Goal: Task Accomplishment & Management: Manage account settings

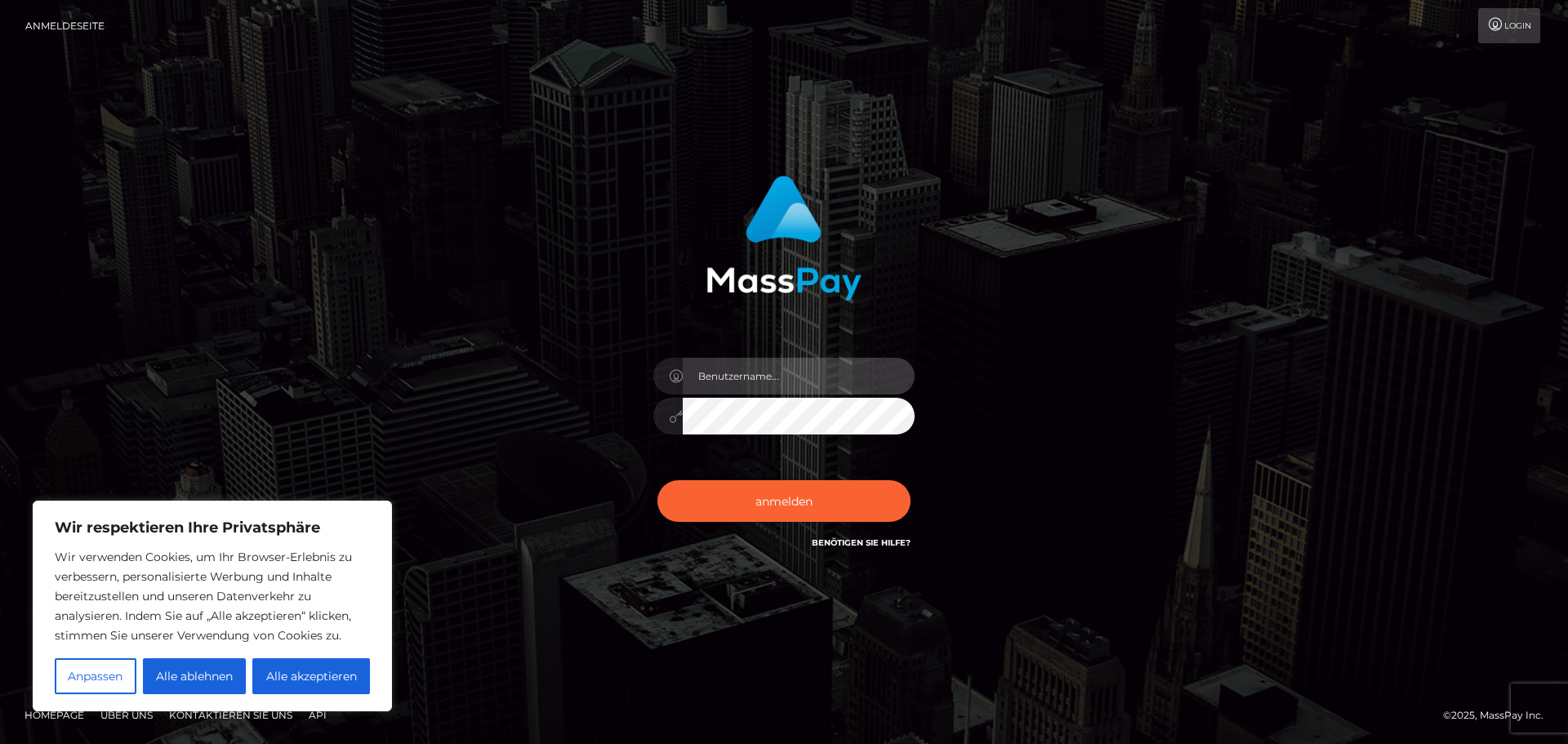
click at [885, 376] on input "text" at bounding box center [798, 376] width 232 height 37
type input "[PERSON_NAME][EMAIL_ADDRESS][PERSON_NAME][DOMAIN_NAME]"
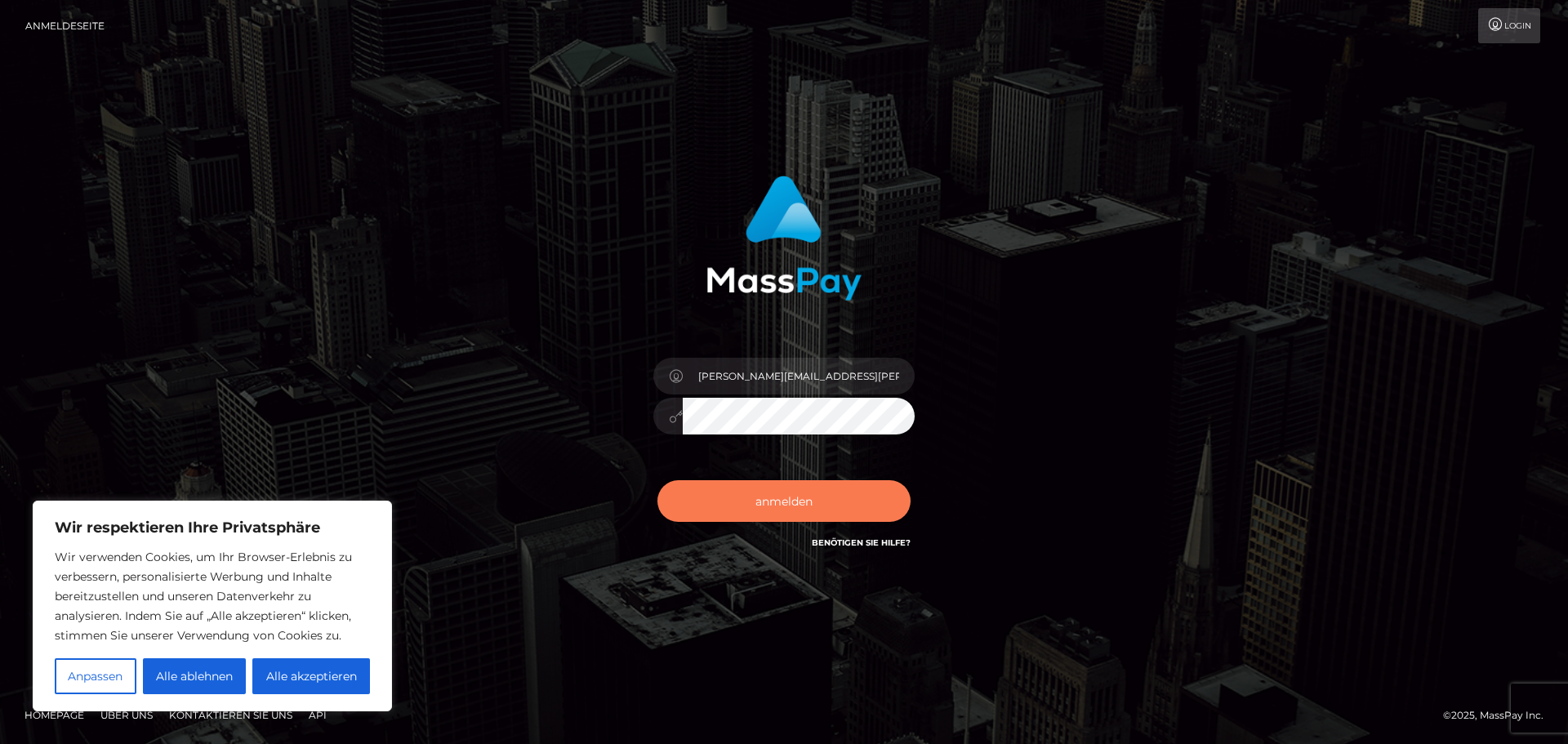
click at [800, 513] on button "anmelden" at bounding box center [784, 500] width 254 height 41
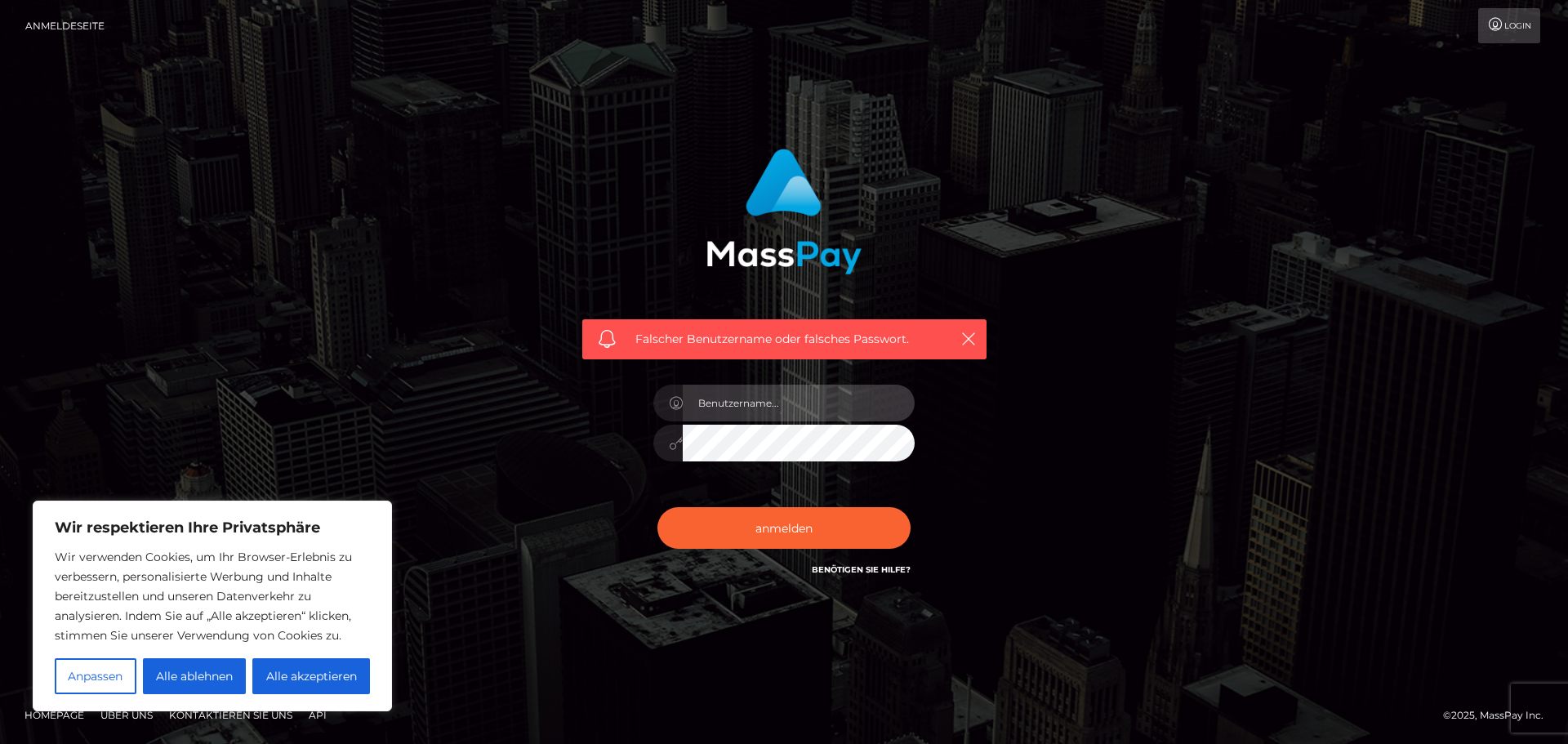
click at [776, 413] on input "text" at bounding box center [798, 403] width 232 height 37
type input "[PERSON_NAME][EMAIL_ADDRESS][PERSON_NAME][DOMAIN_NAME]"
click at [1531, 22] on link "Login" at bounding box center [1509, 25] width 62 height 35
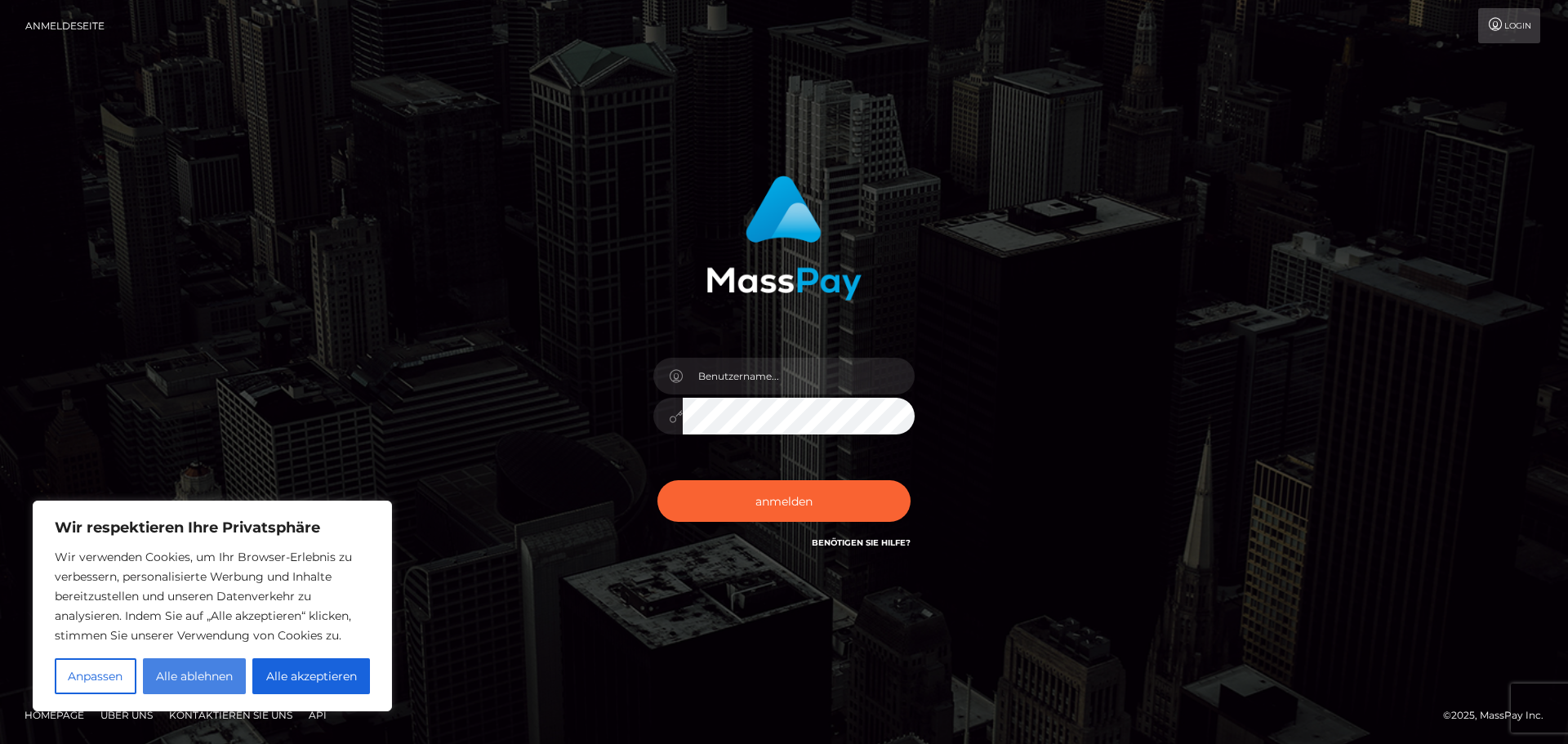
click at [186, 673] on font "Alle ablehnen" at bounding box center [194, 676] width 77 height 15
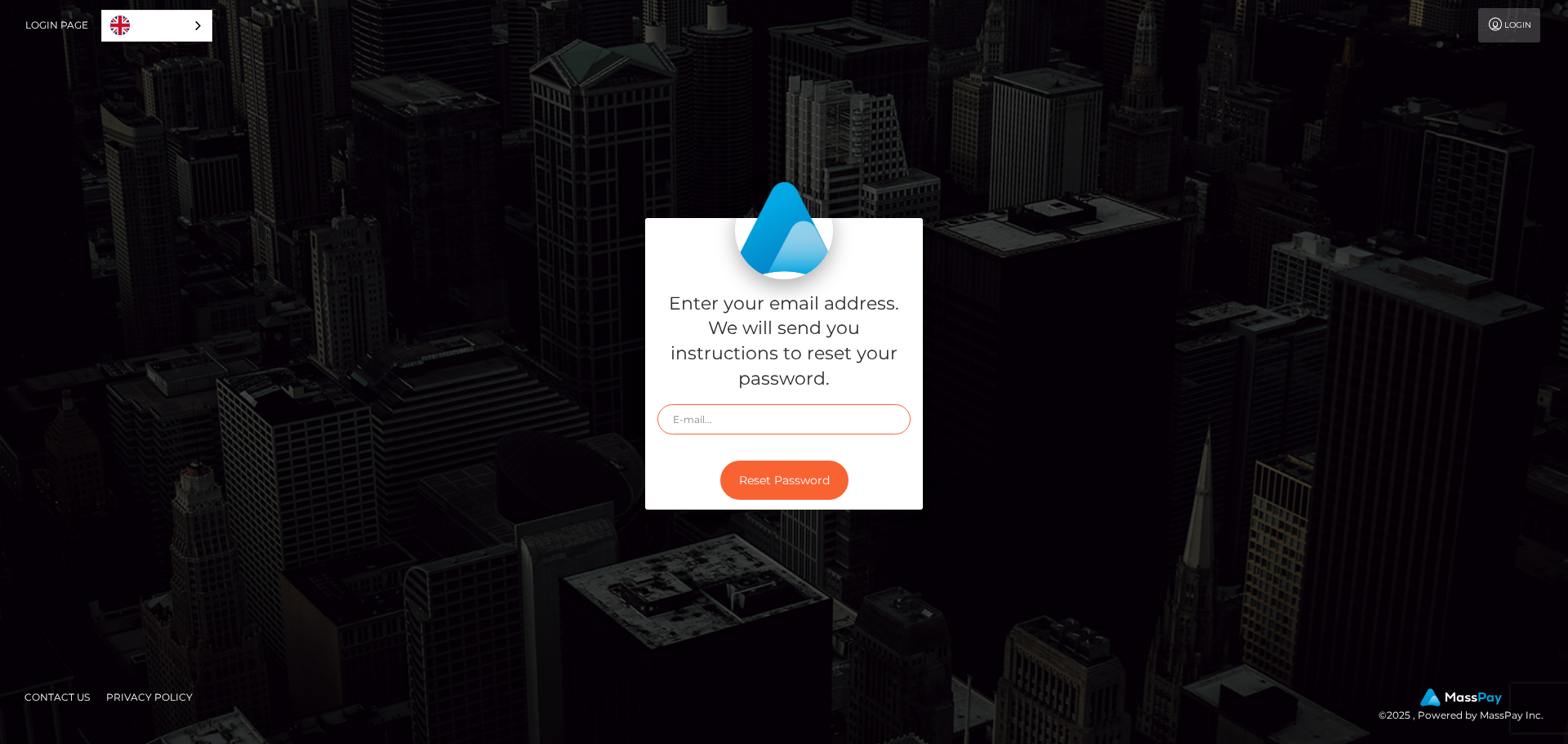
click at [742, 420] on input "text" at bounding box center [784, 419] width 254 height 30
type input "[PERSON_NAME][EMAIL_ADDRESS][PERSON_NAME][DOMAIN_NAME]"
click at [813, 477] on button "Reset Password" at bounding box center [784, 480] width 128 height 40
